Goal: Task Accomplishment & Management: Use online tool/utility

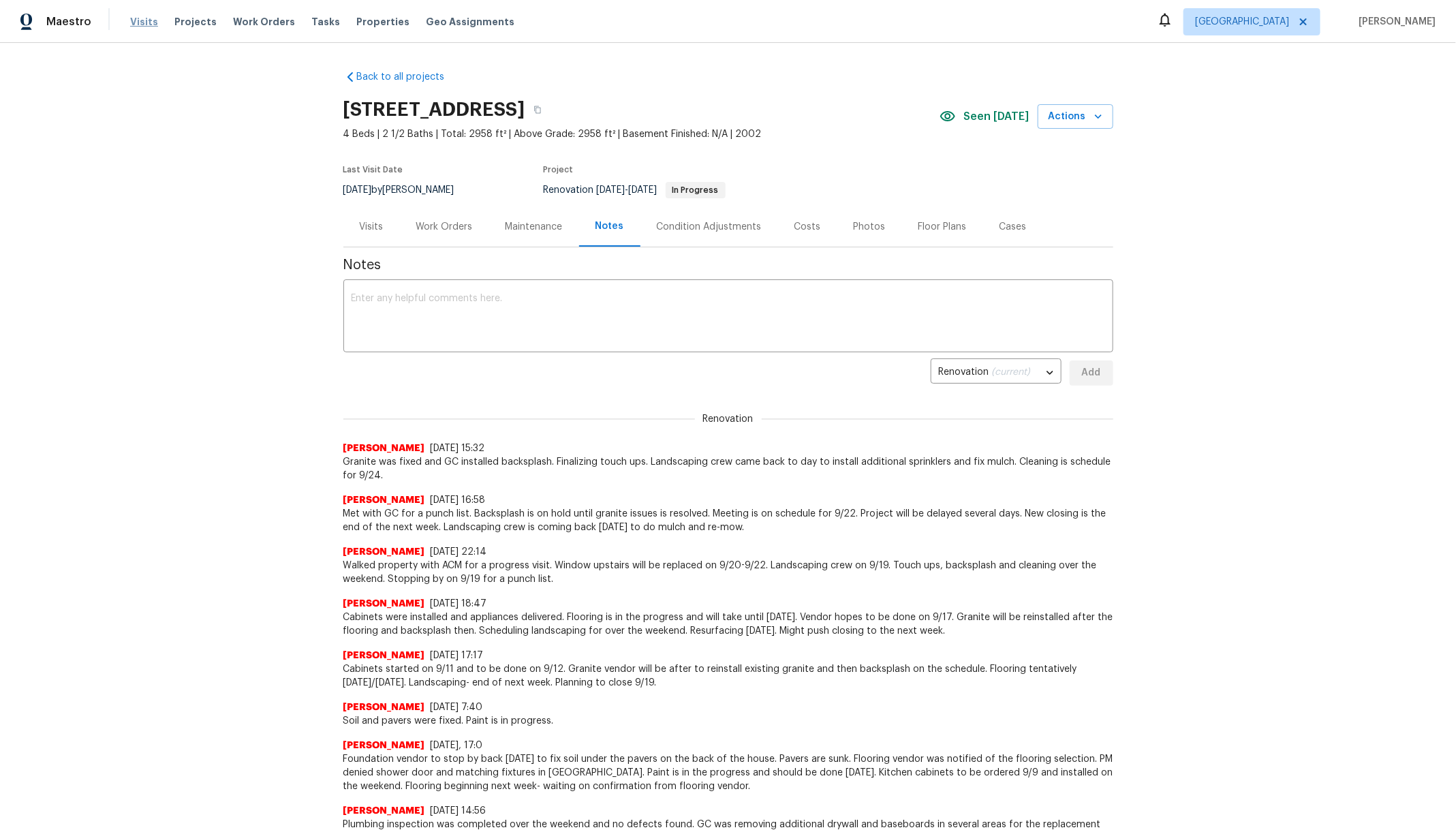
click at [142, 18] on span "Visits" at bounding box center [144, 21] width 28 height 14
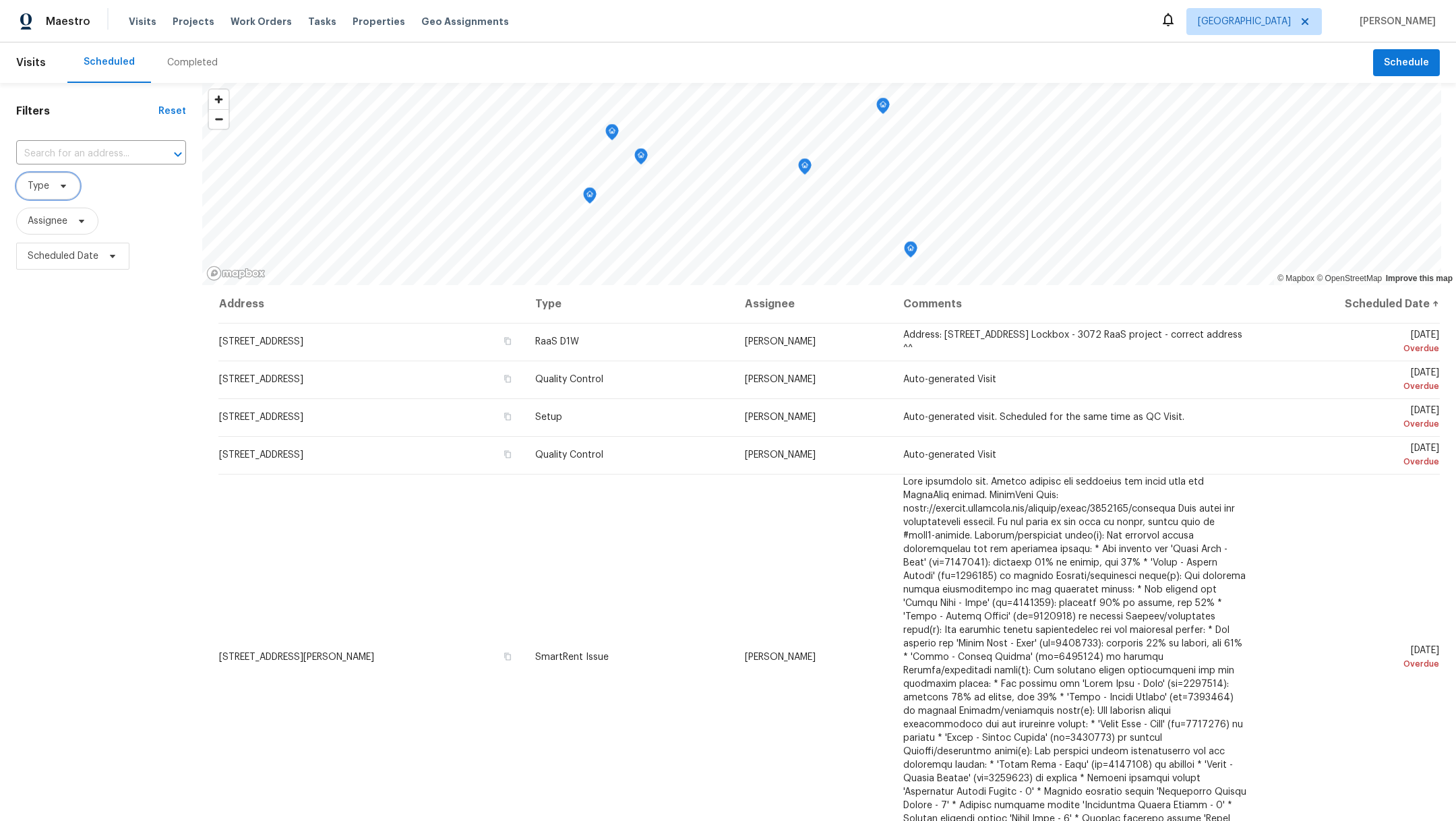
click at [38, 186] on span "Type" at bounding box center [38, 186] width 22 height 13
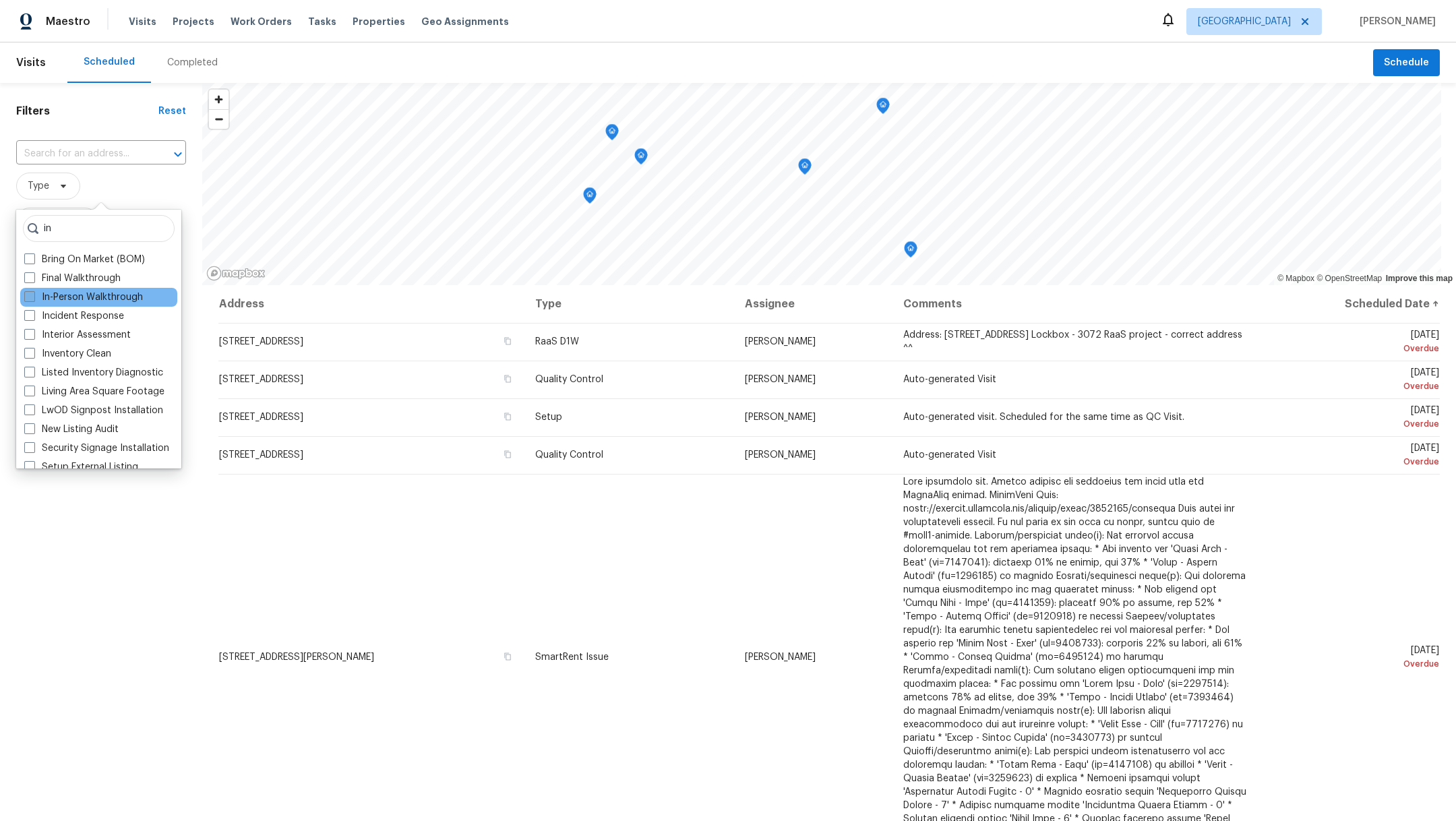
type input "in"
click at [28, 297] on span at bounding box center [29, 296] width 11 height 11
click at [28, 297] on input "In-Person Walkthrough" at bounding box center [28, 295] width 9 height 9
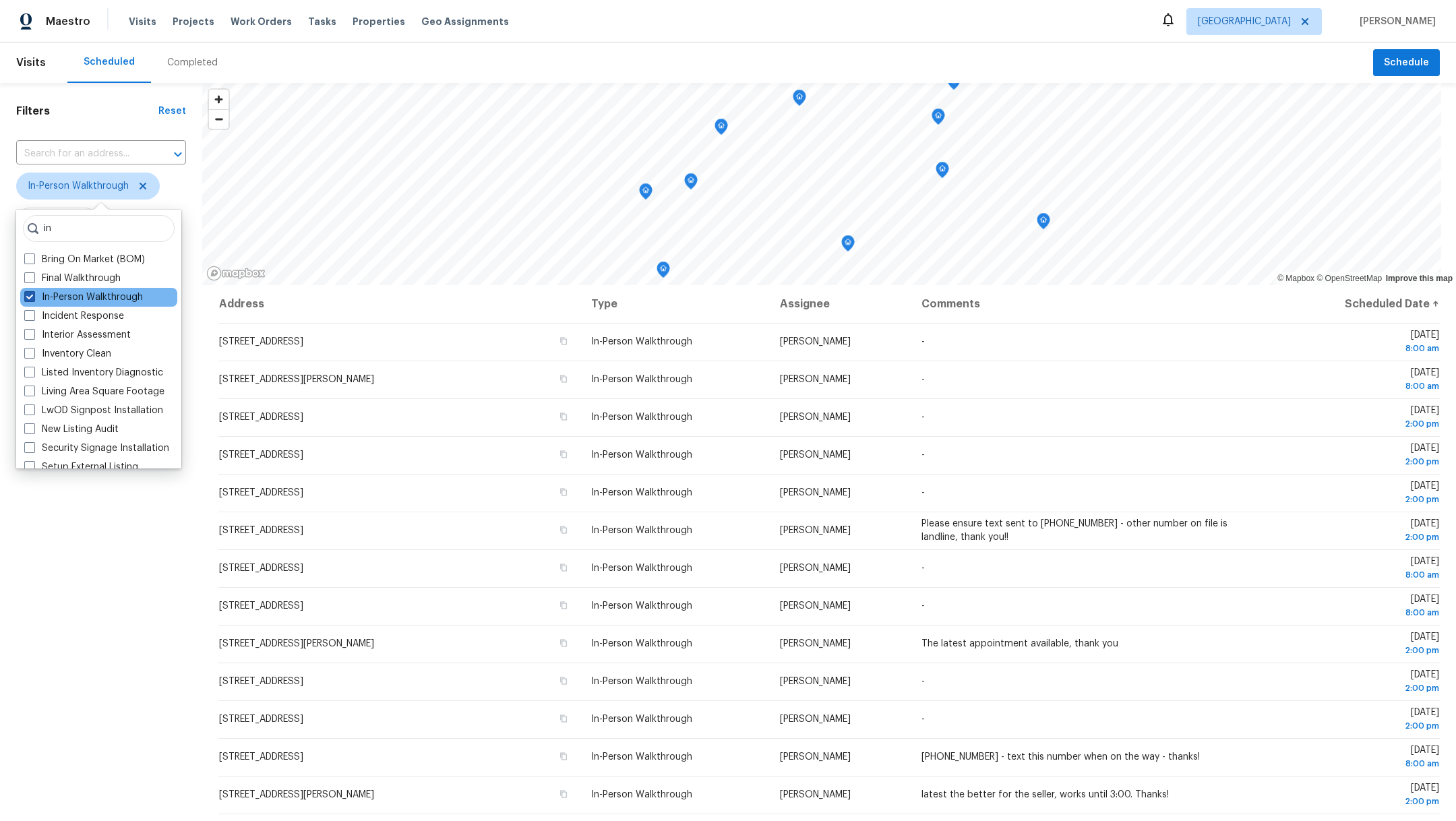
click at [60, 296] on label "In-Person Walkthrough" at bounding box center [83, 298] width 119 height 13
click at [33, 296] on input "In-Person Walkthrough" at bounding box center [28, 295] width 9 height 9
checkbox input "false"
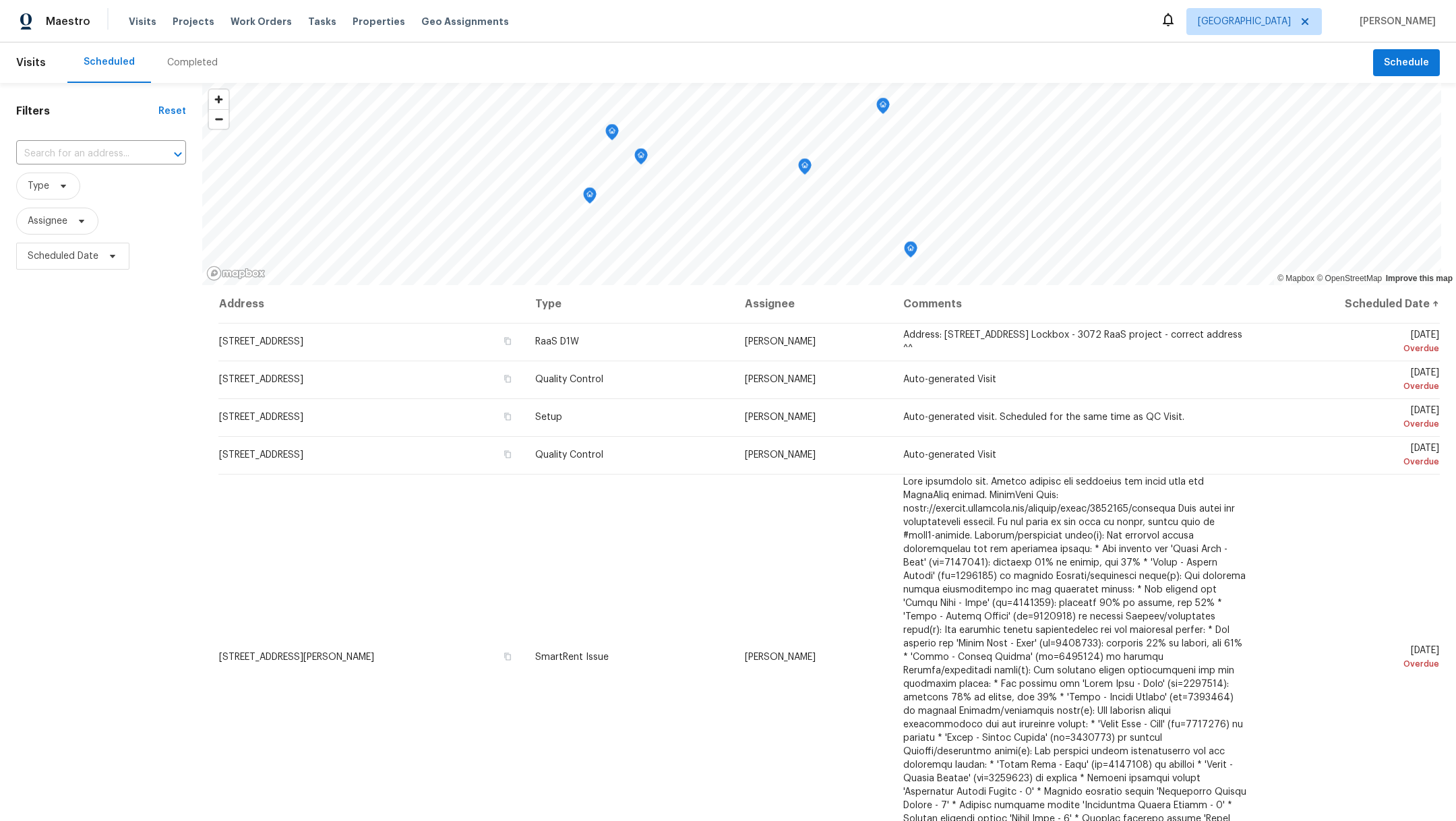
click at [70, 566] on div "Filters Reset ​ Type Assignee Scheduled Date" at bounding box center [100, 513] width 202 height 859
click at [47, 256] on span "Scheduled Date" at bounding box center [63, 256] width 71 height 13
click at [70, 293] on input "text" at bounding box center [90, 301] width 133 height 27
select select "8"
select select "2025"
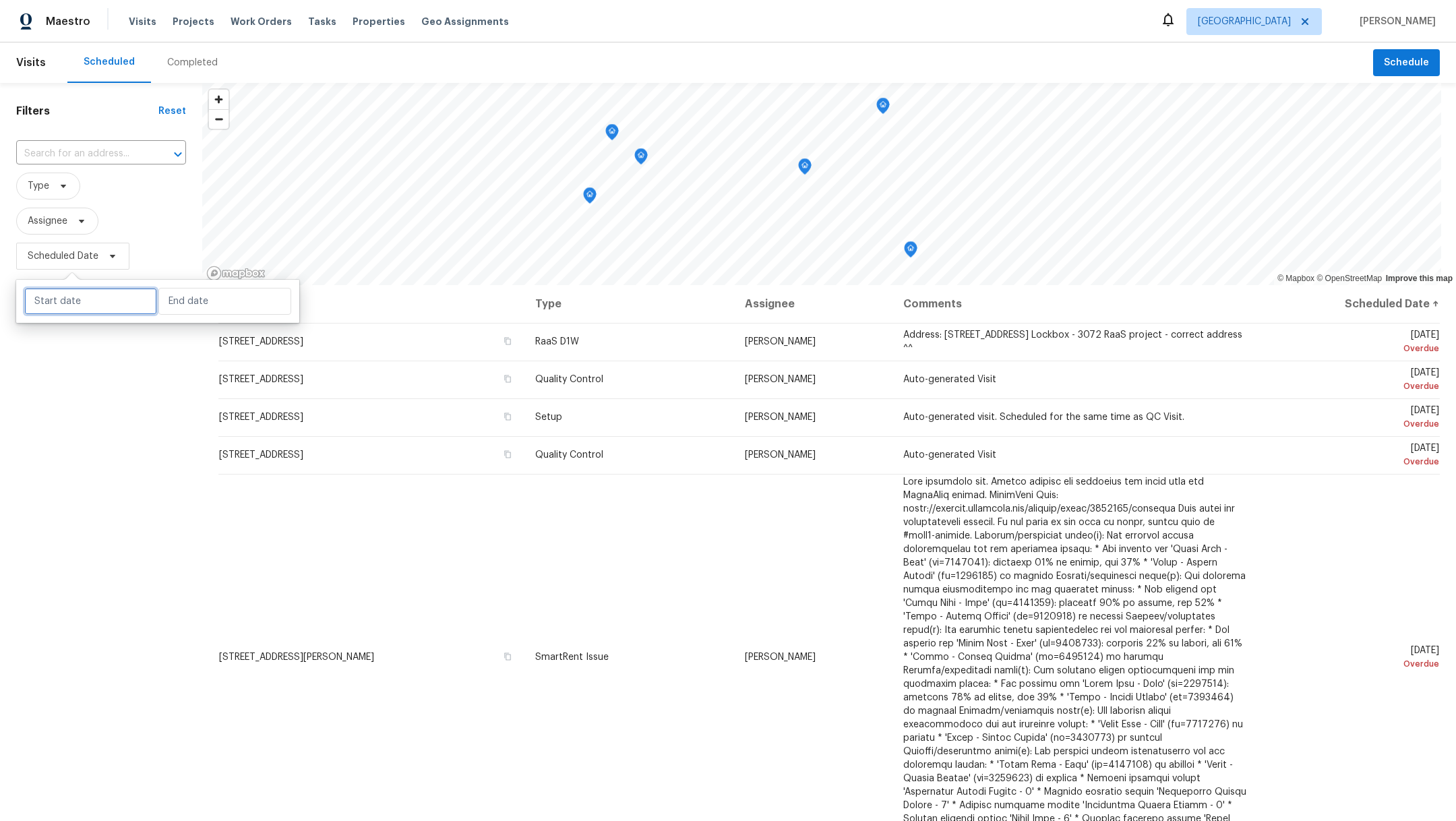
select select "9"
select select "2025"
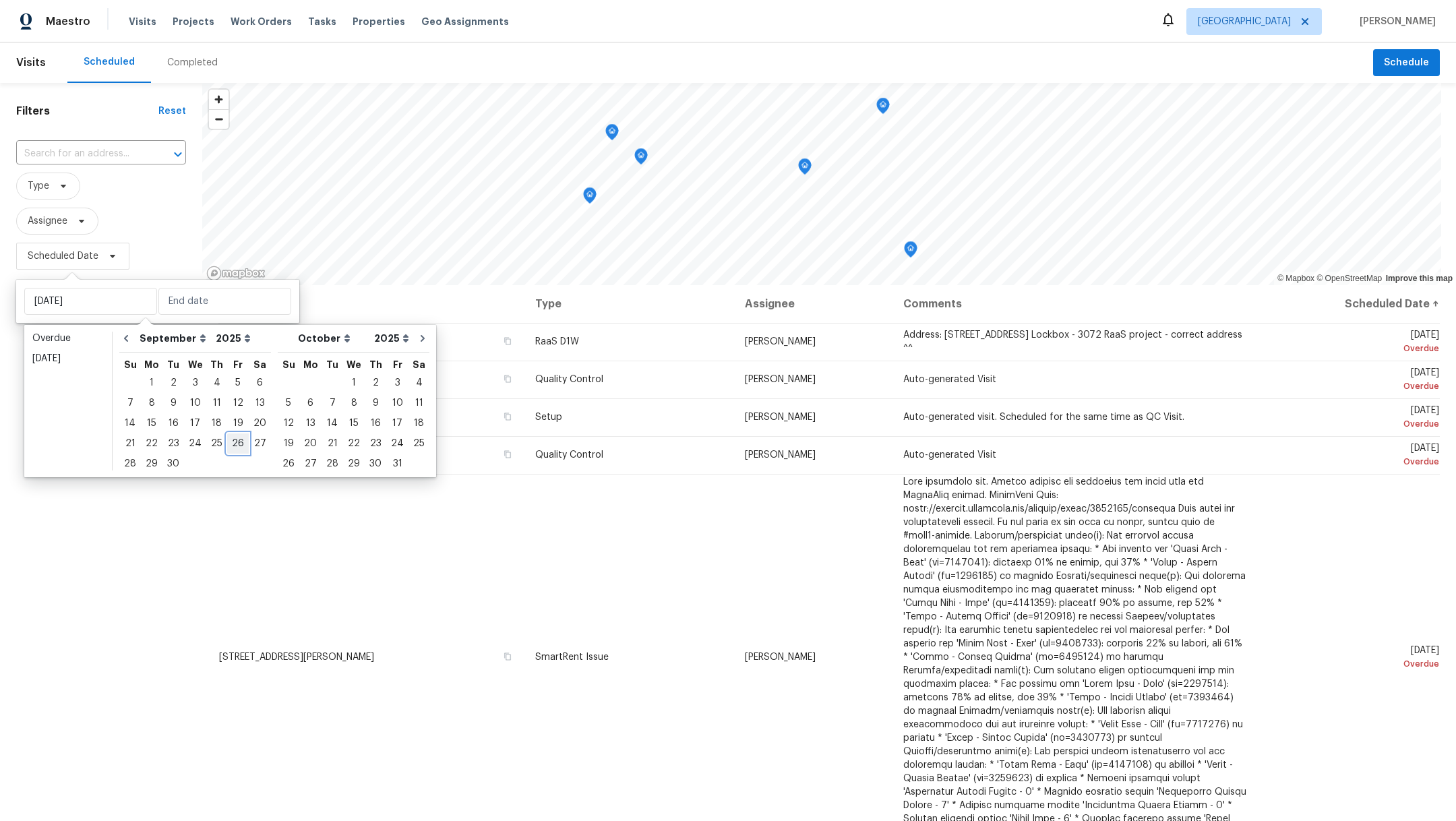
click at [238, 447] on div "26" at bounding box center [237, 444] width 22 height 19
type input "[DATE]"
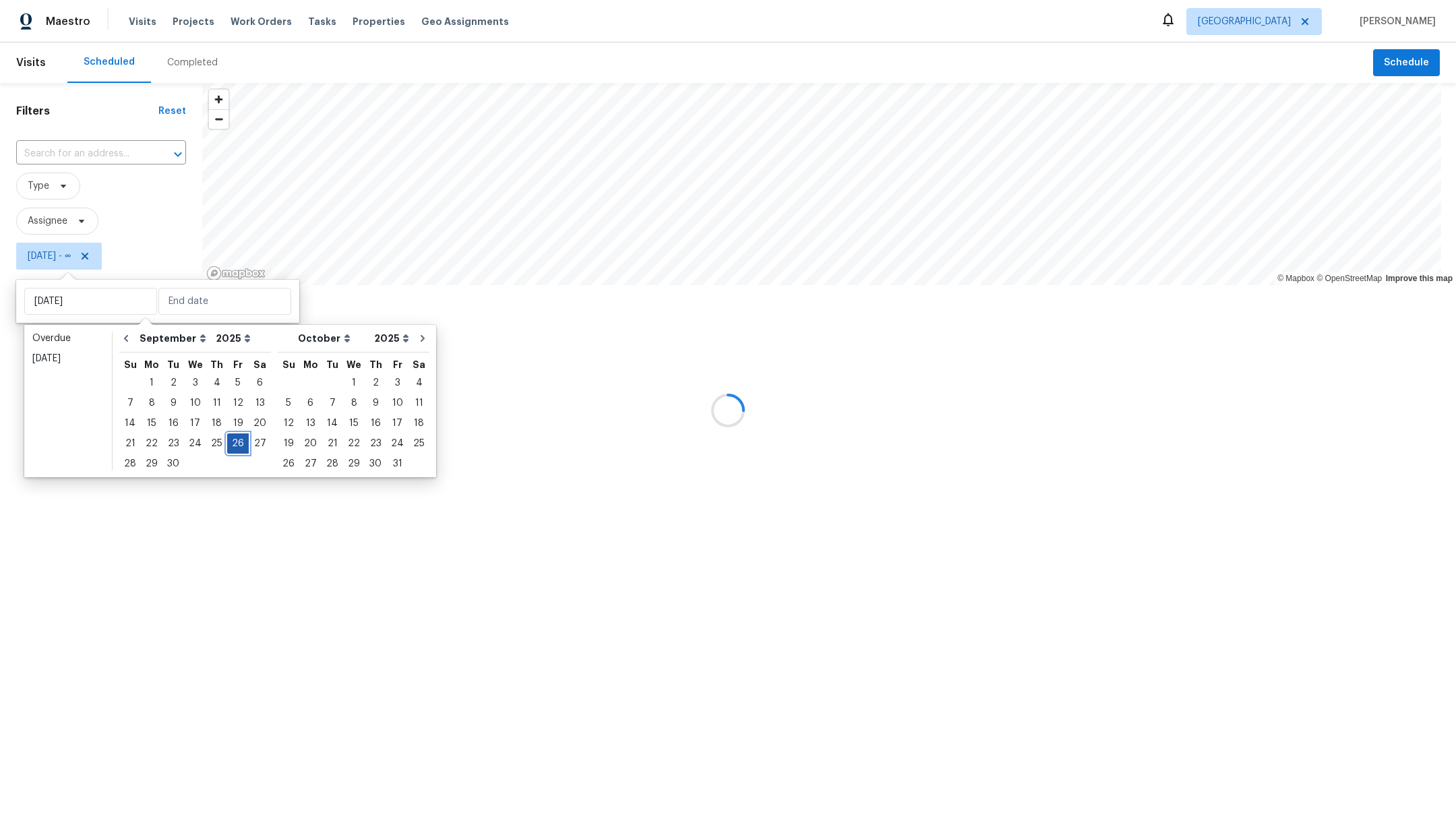
click at [238, 447] on div "26" at bounding box center [237, 444] width 22 height 19
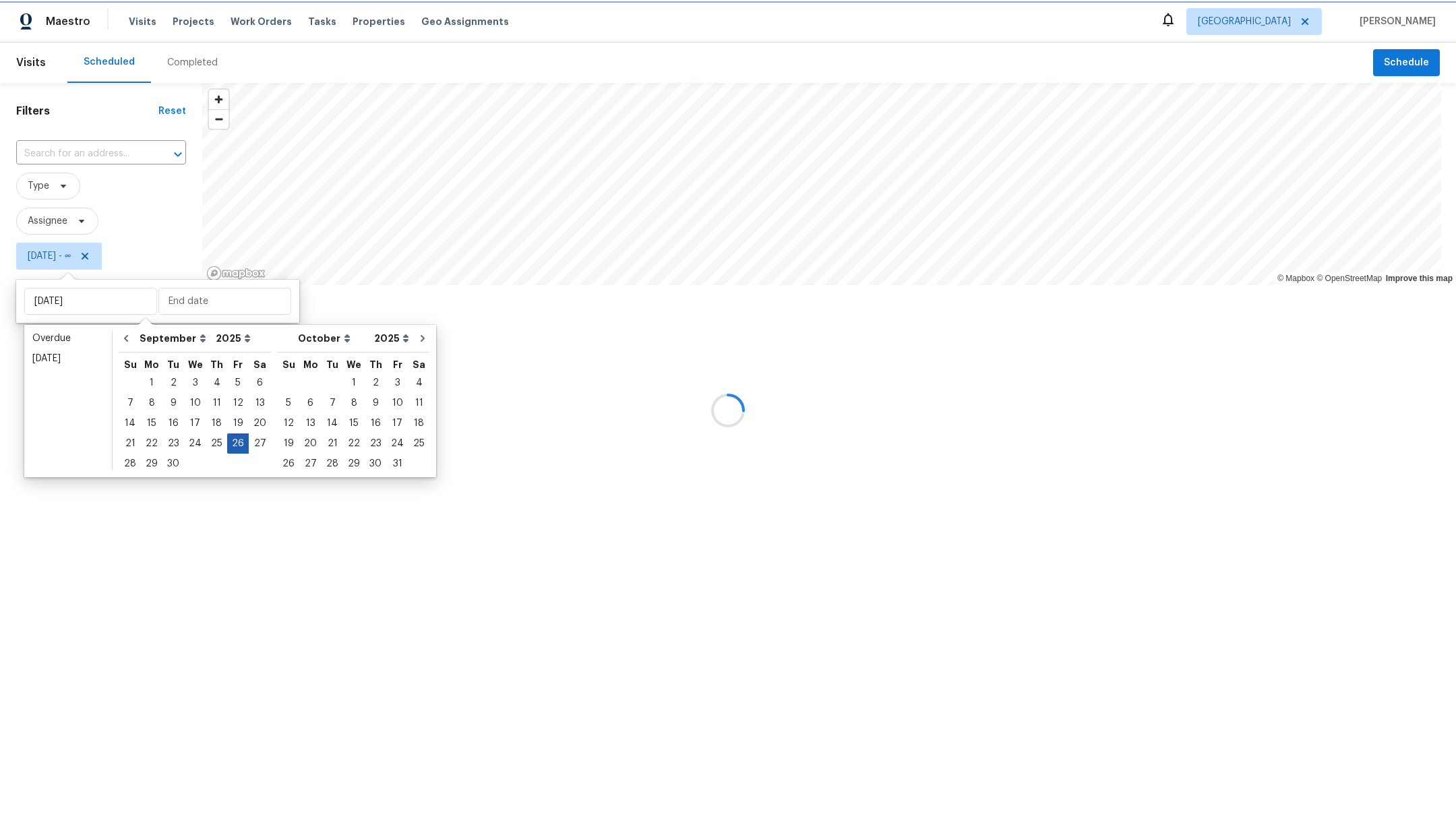
type input "[DATE]"
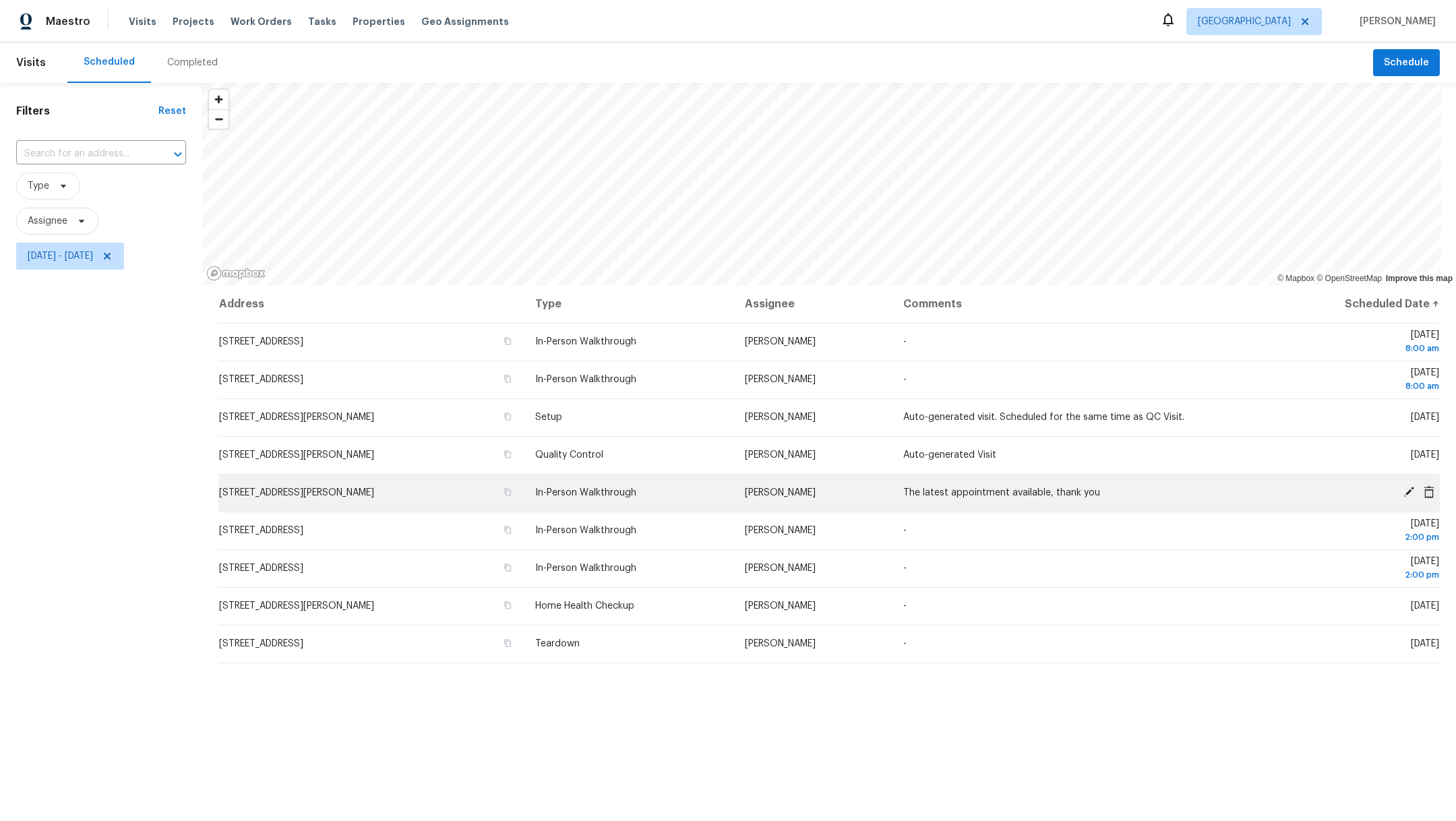
click at [810, 495] on span "[PERSON_NAME]" at bounding box center [780, 493] width 71 height 10
